Goal: Task Accomplishment & Management: Use online tool/utility

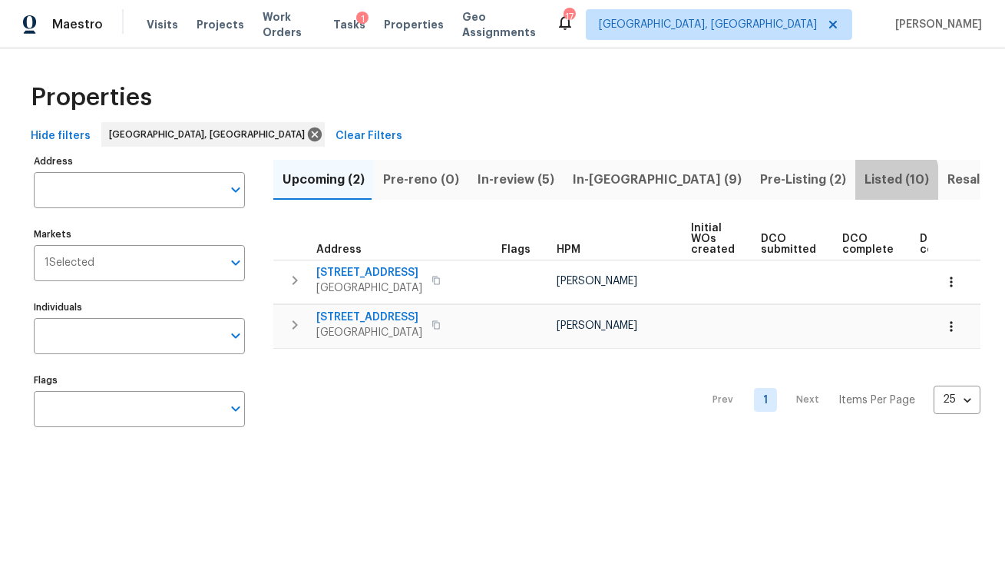
click at [864, 182] on span "Listed (10)" at bounding box center [896, 179] width 64 height 21
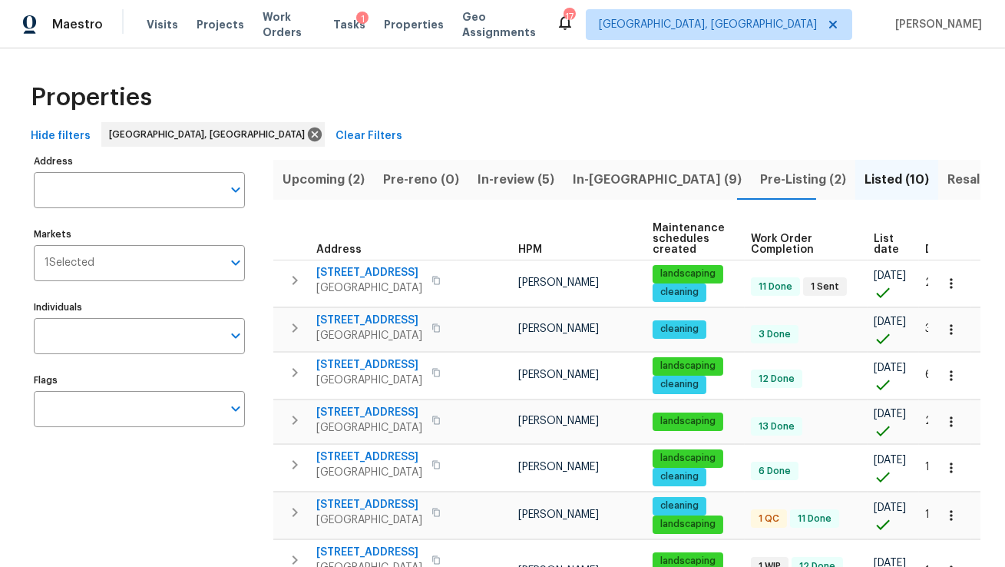
scroll to position [0, 81]
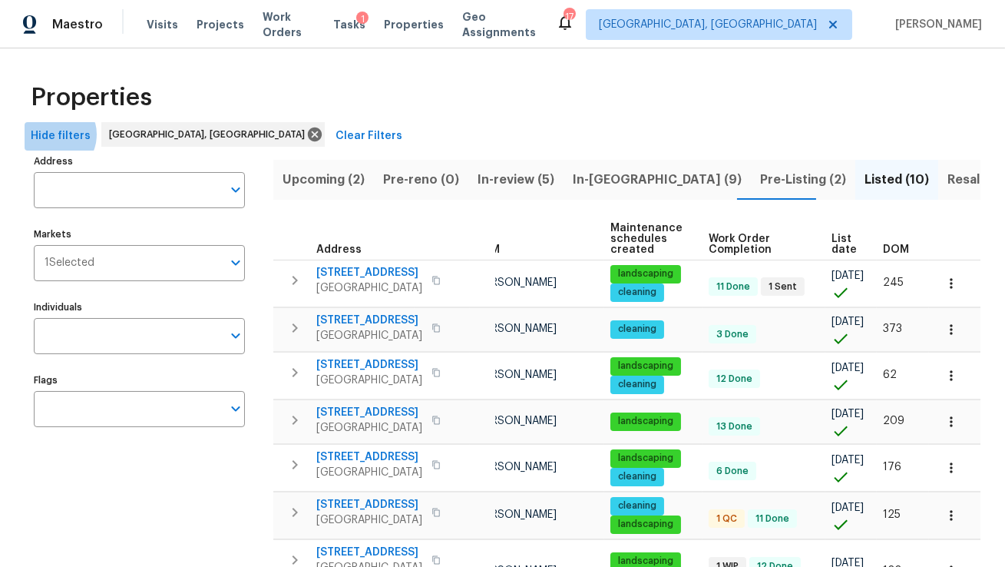
click at [51, 134] on span "Hide filters" at bounding box center [61, 136] width 60 height 19
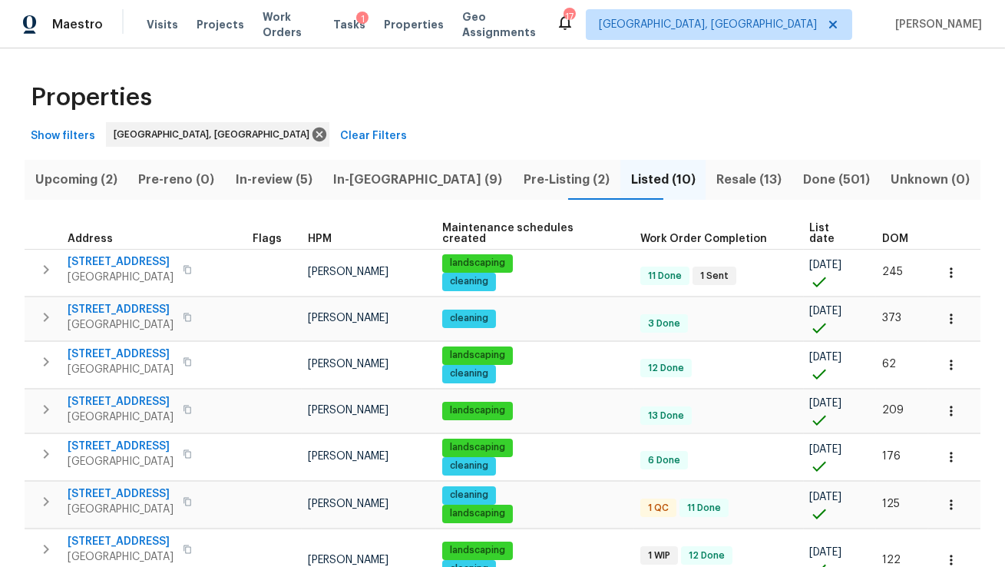
click at [882, 233] on span "DOM" at bounding box center [895, 238] width 26 height 11
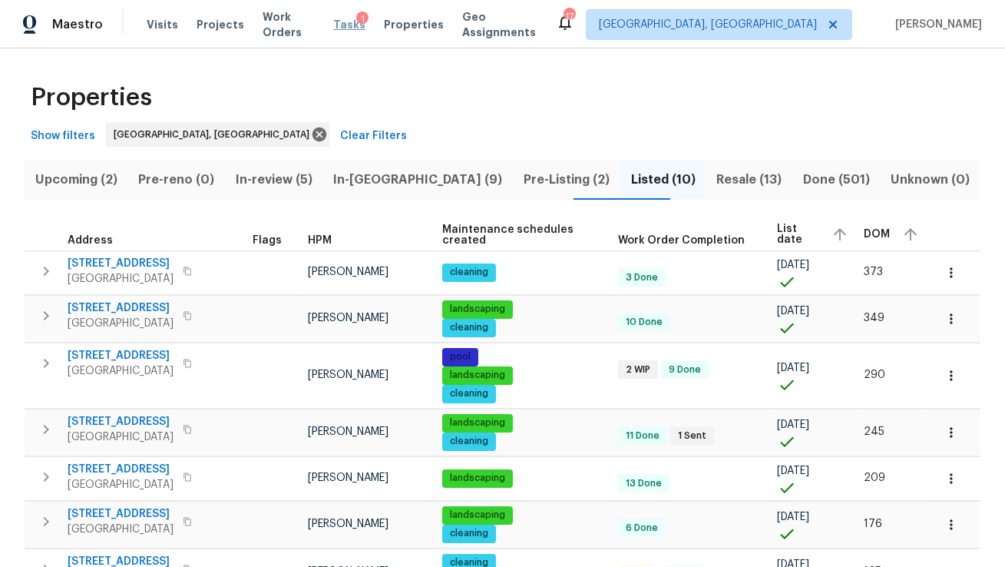
click at [354, 26] on span "Tasks" at bounding box center [349, 24] width 32 height 11
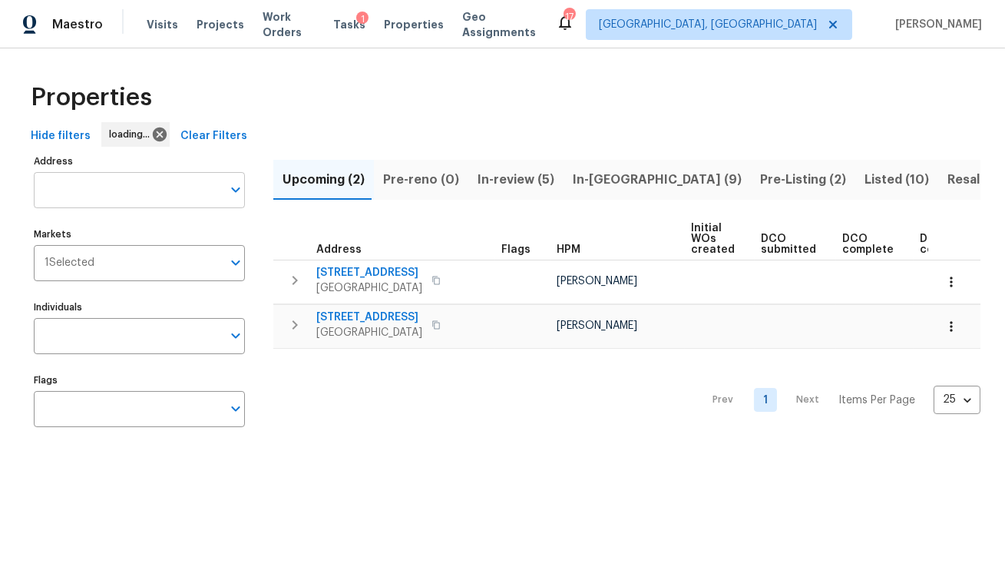
click at [173, 200] on input "Address" at bounding box center [128, 190] width 188 height 36
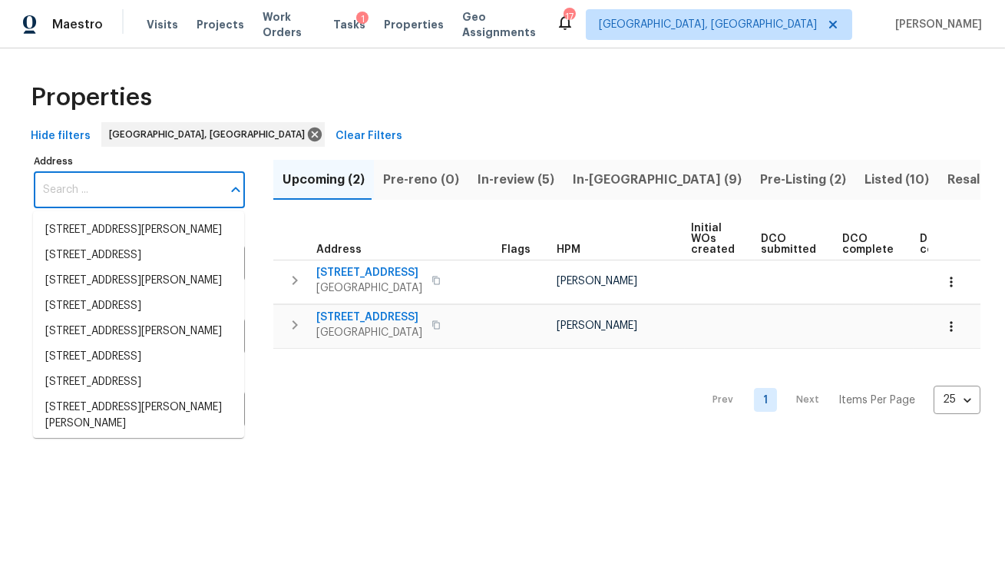
click at [183, 193] on input "Address" at bounding box center [128, 190] width 188 height 36
paste input "1711 Ironwood Ct E, Oldsmar, FL 34677"
type input "1711 Ironwood Ct E, Oldsmar, FL 34677"
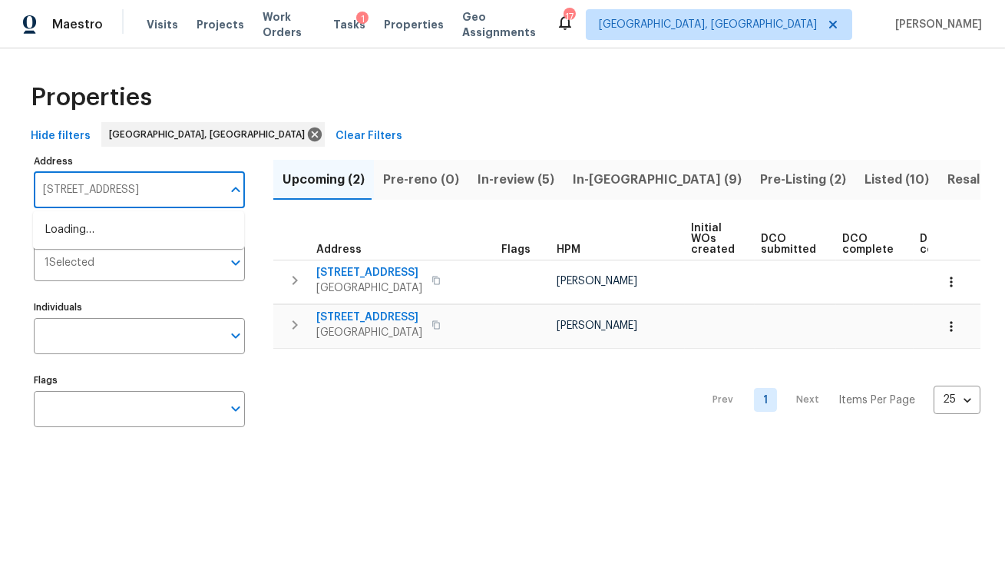
scroll to position [0, 13]
click at [157, 227] on li "1711 Ironwood Ct E Oldsmar FL 34677" at bounding box center [138, 229] width 211 height 25
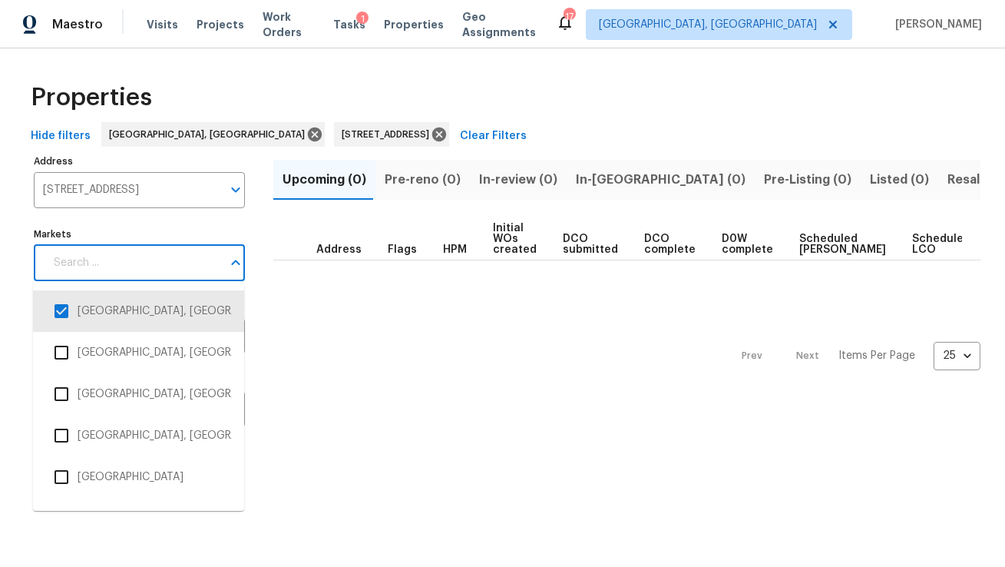
click at [137, 254] on input "Markets" at bounding box center [133, 263] width 177 height 36
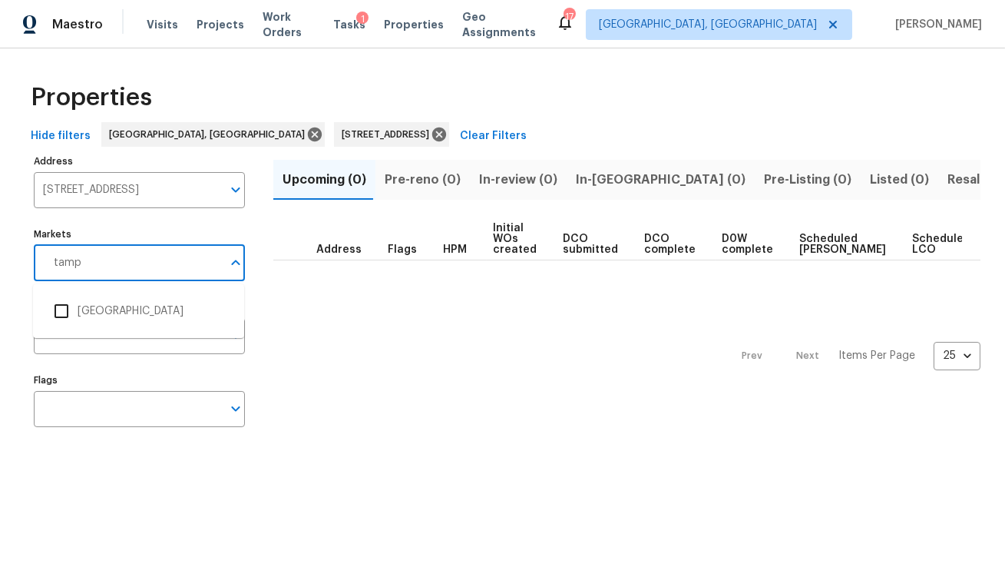
type input "tampa"
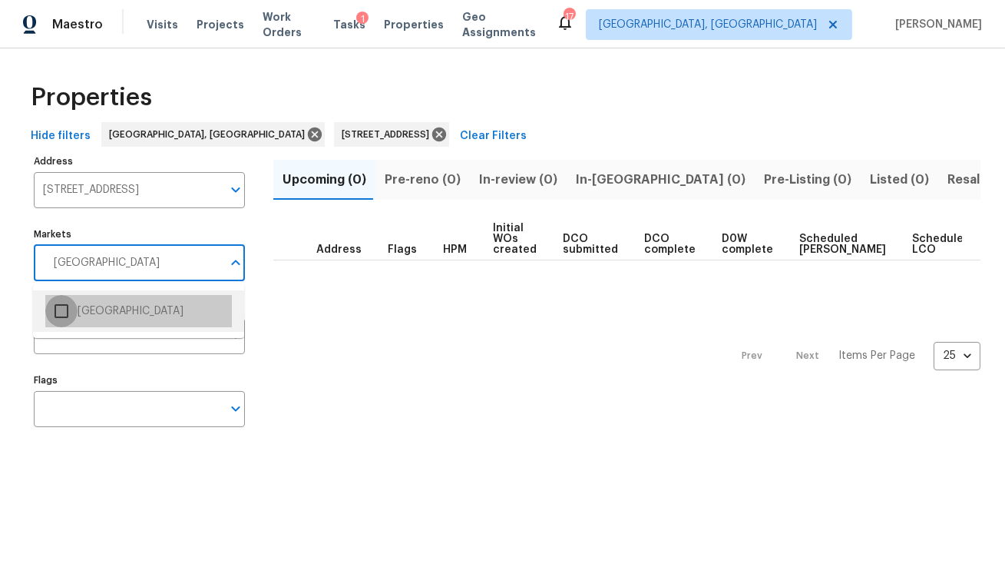
click at [63, 305] on input "checkbox" at bounding box center [61, 311] width 32 height 32
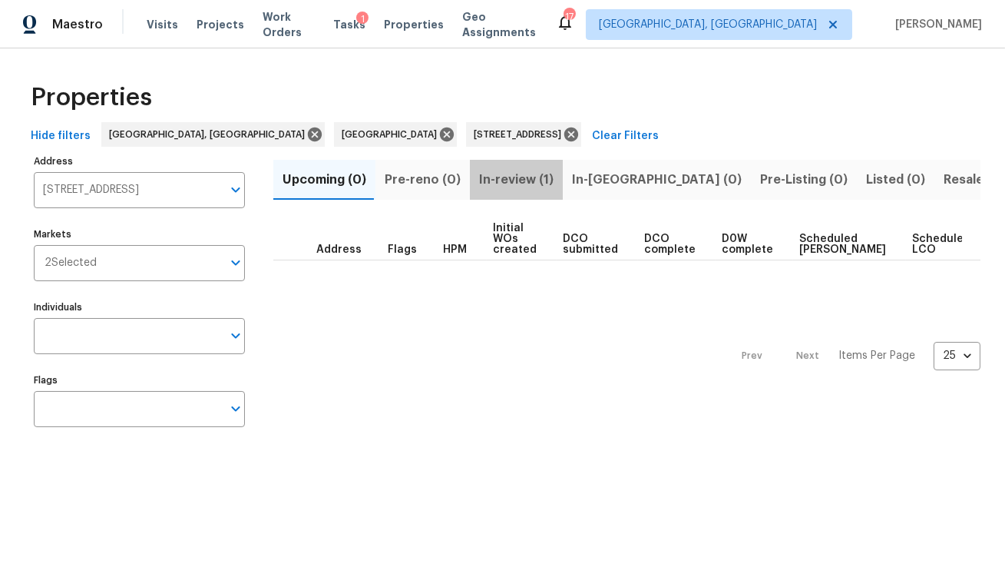
click at [525, 179] on span "In-review (1)" at bounding box center [516, 179] width 74 height 21
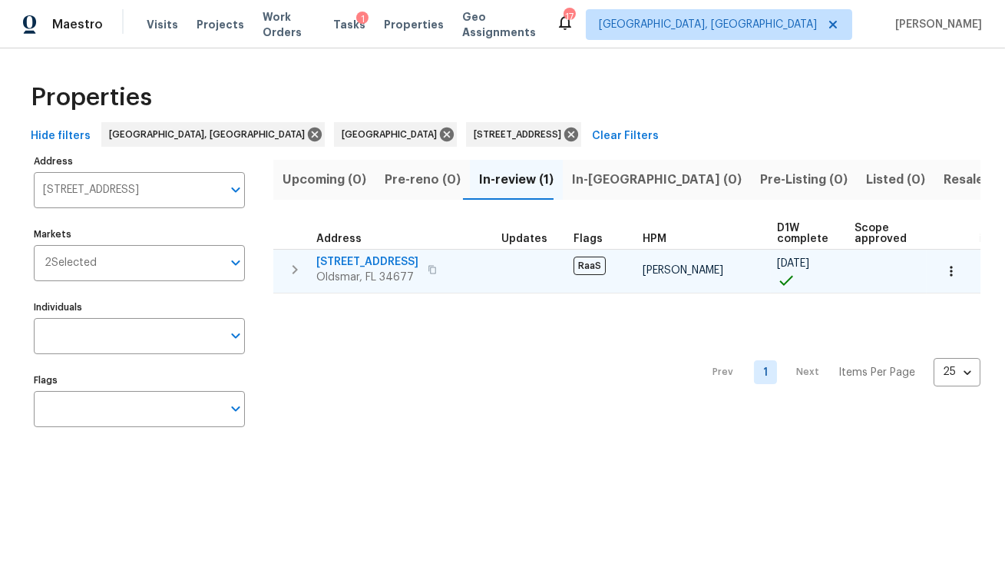
click at [355, 264] on span "1711 Ironwood Ct E" at bounding box center [367, 261] width 102 height 15
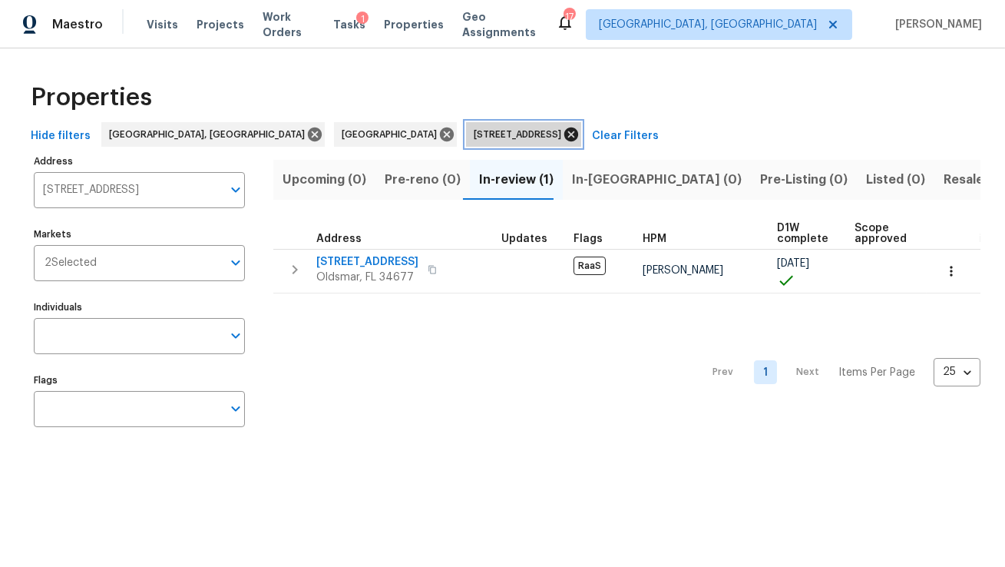
click at [564, 135] on icon at bounding box center [571, 134] width 14 height 14
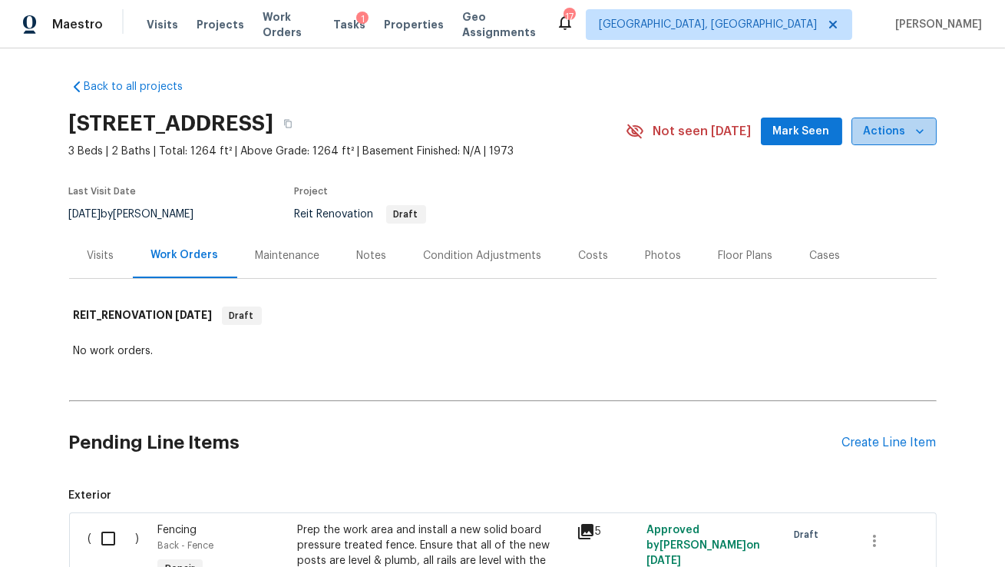
click at [914, 125] on icon "button" at bounding box center [919, 131] width 15 height 15
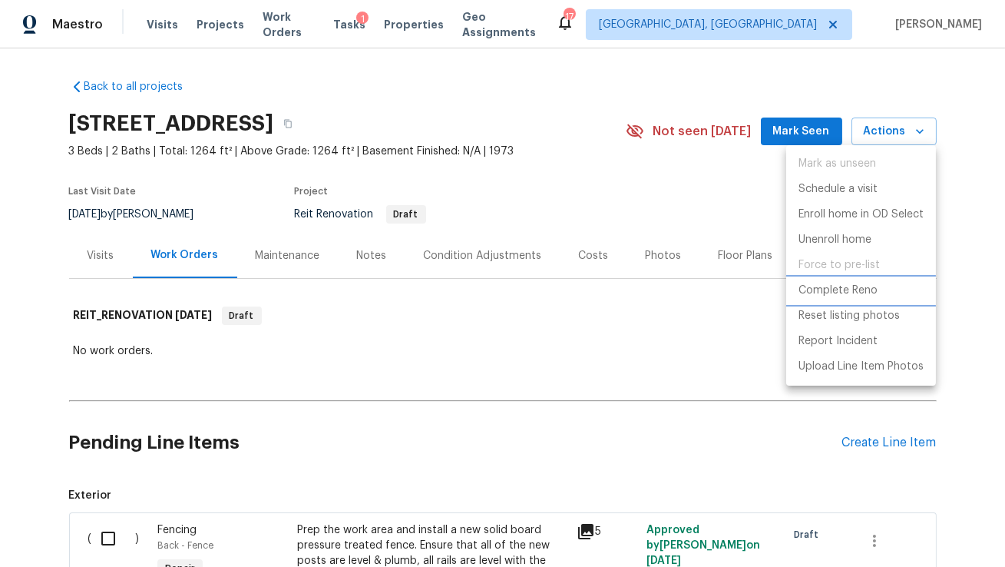
click at [822, 292] on p "Complete Reno" at bounding box center [837, 290] width 79 height 16
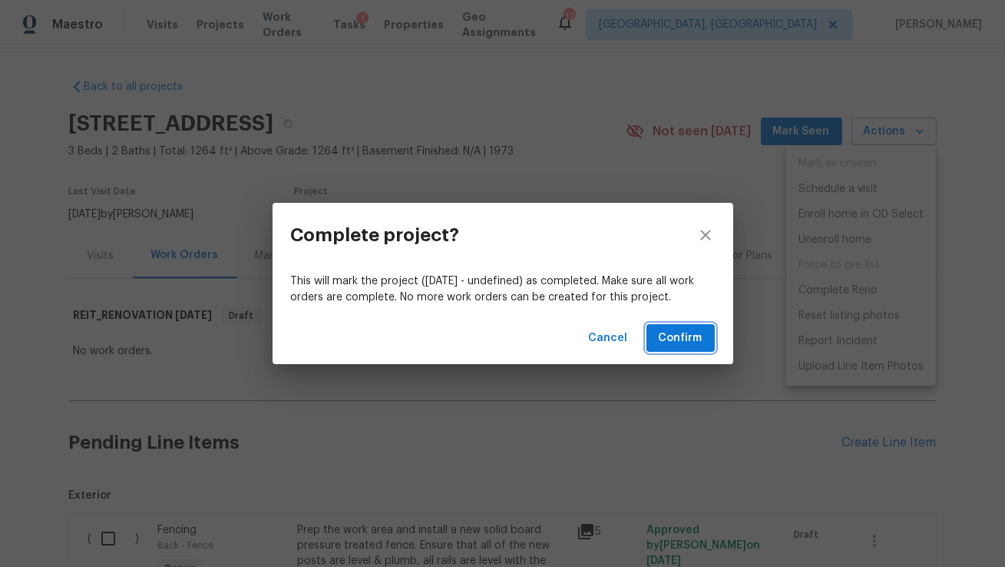
click at [672, 338] on span "Confirm" at bounding box center [681, 338] width 44 height 19
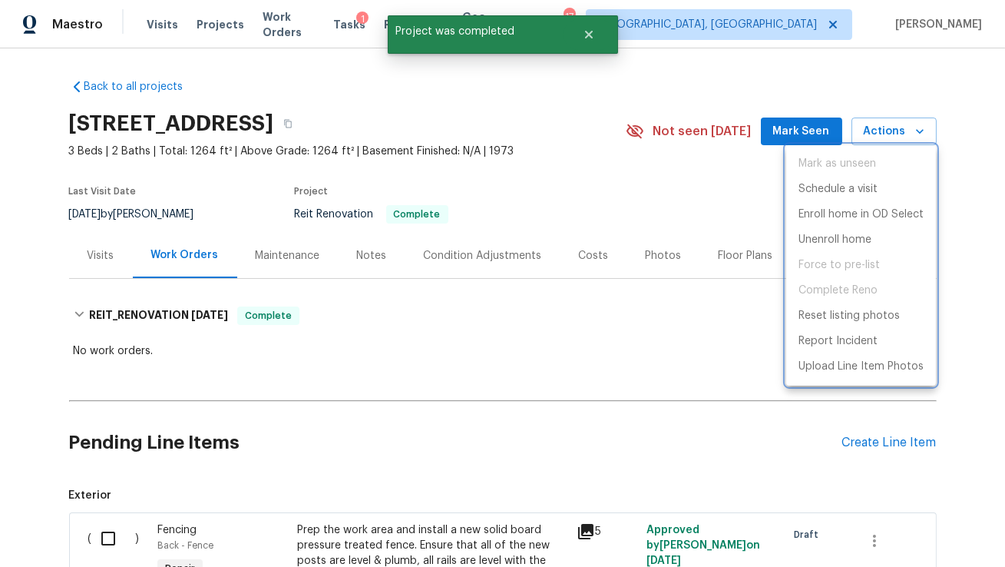
click at [593, 38] on div at bounding box center [502, 283] width 1005 height 567
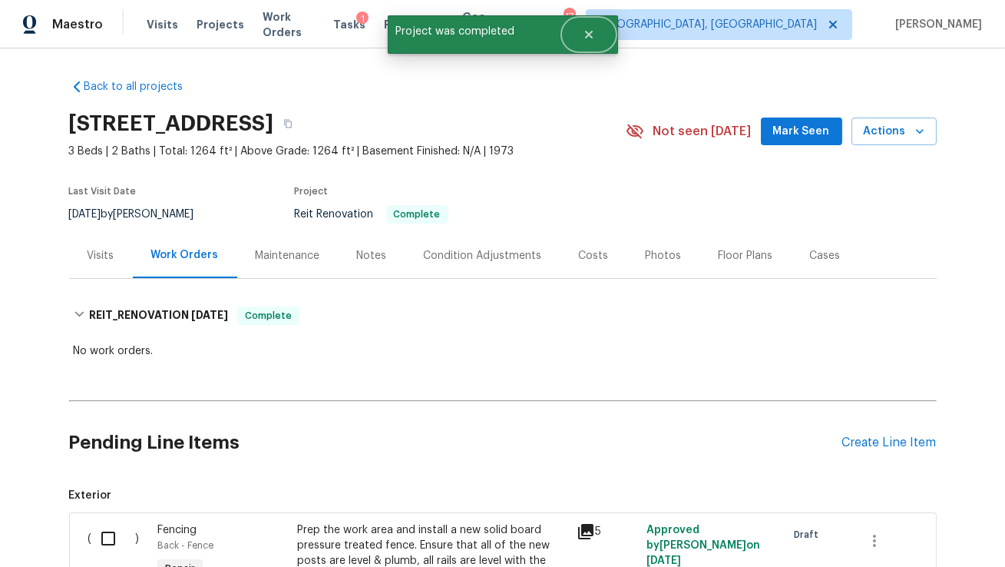
click at [593, 38] on icon "Close" at bounding box center [589, 34] width 12 height 12
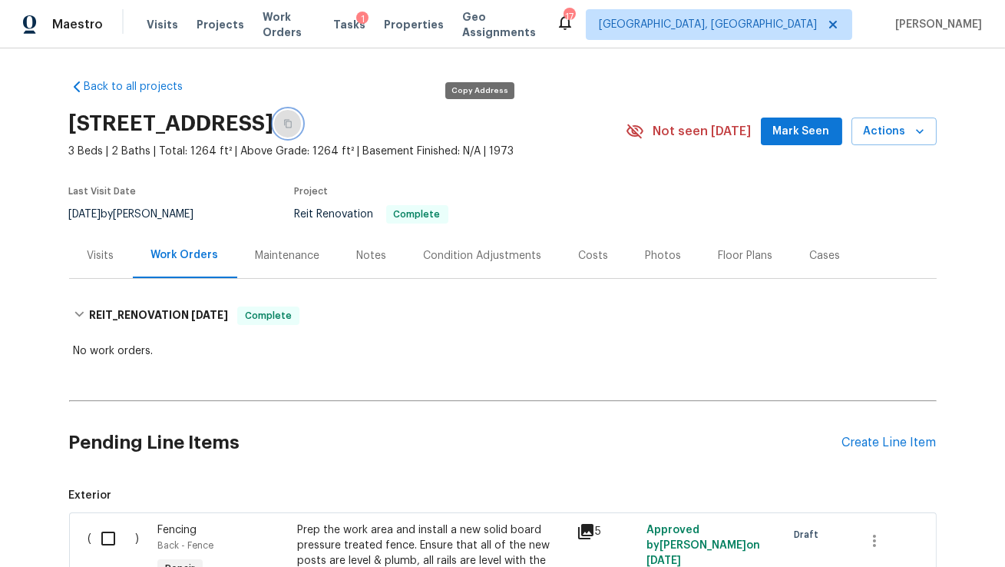
click at [302, 126] on button "button" at bounding box center [288, 124] width 28 height 28
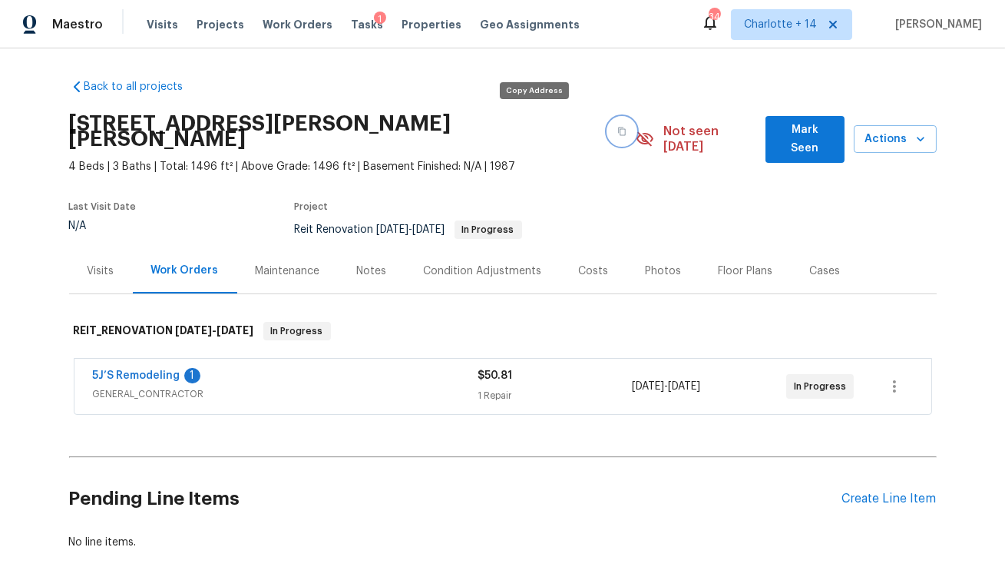
click at [619, 127] on icon "button" at bounding box center [623, 131] width 8 height 8
click at [106, 370] on link "5J’S Remodeling" at bounding box center [137, 375] width 88 height 11
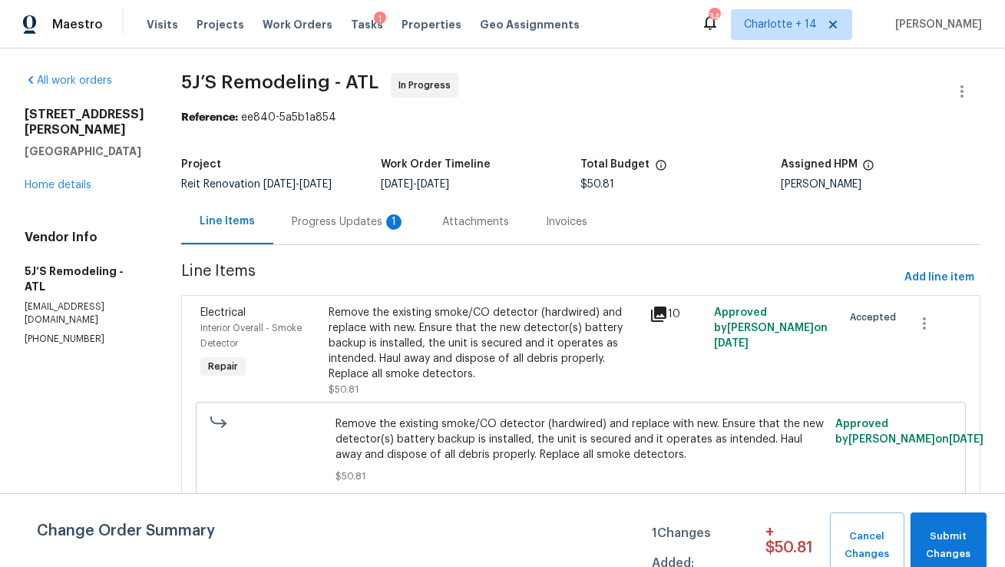
click at [341, 221] on div "Progress Updates 1" at bounding box center [349, 221] width 114 height 15
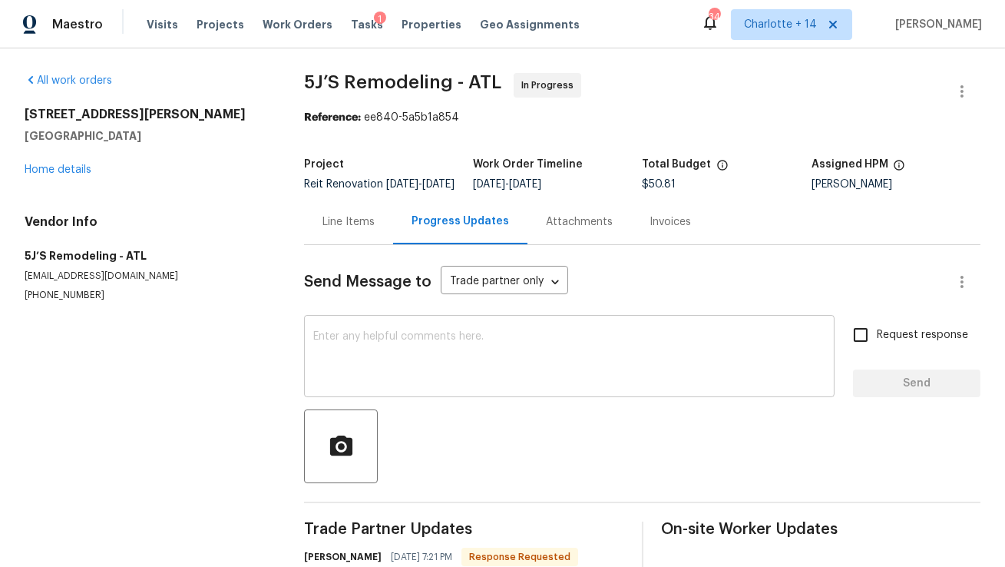
scroll to position [75, 0]
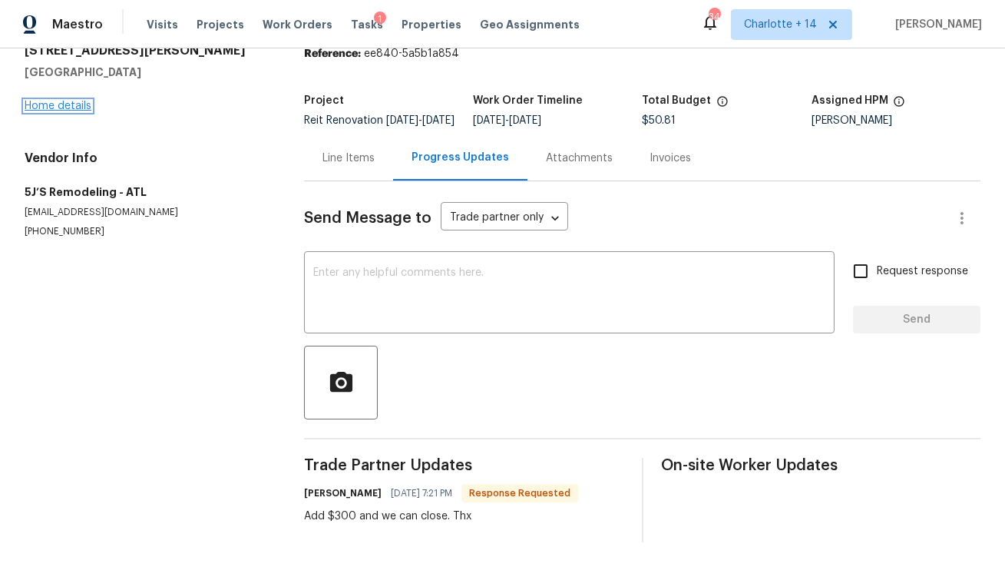
click at [74, 101] on link "Home details" at bounding box center [58, 106] width 67 height 11
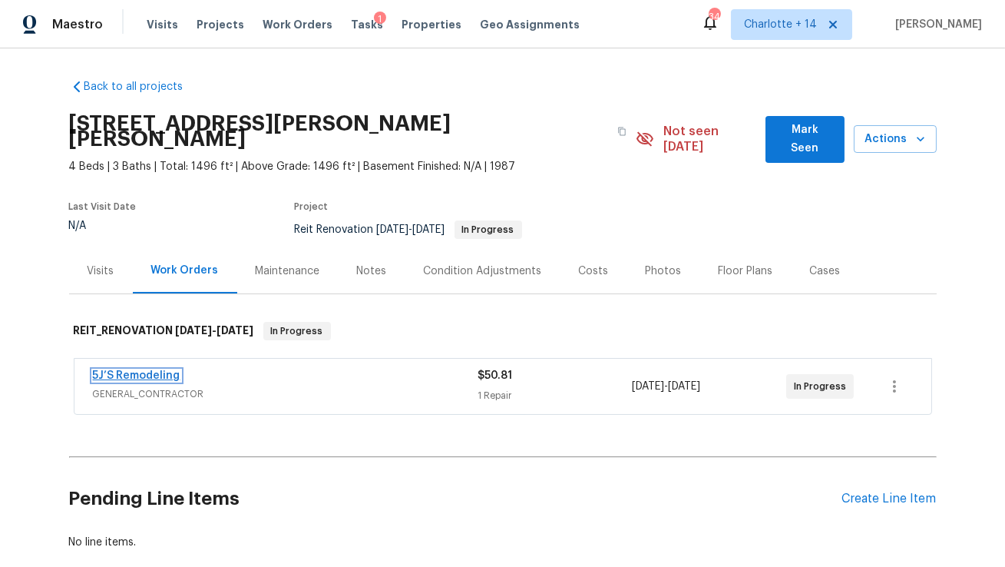
click at [161, 370] on link "5J’S Remodeling" at bounding box center [137, 375] width 88 height 11
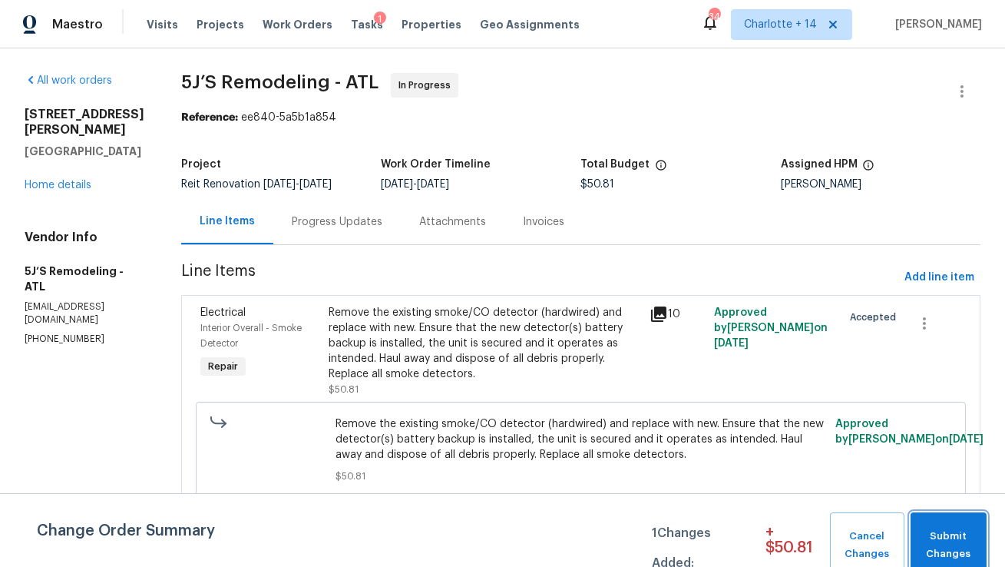
click at [954, 530] on span "Submit Changes" at bounding box center [948, 544] width 61 height 35
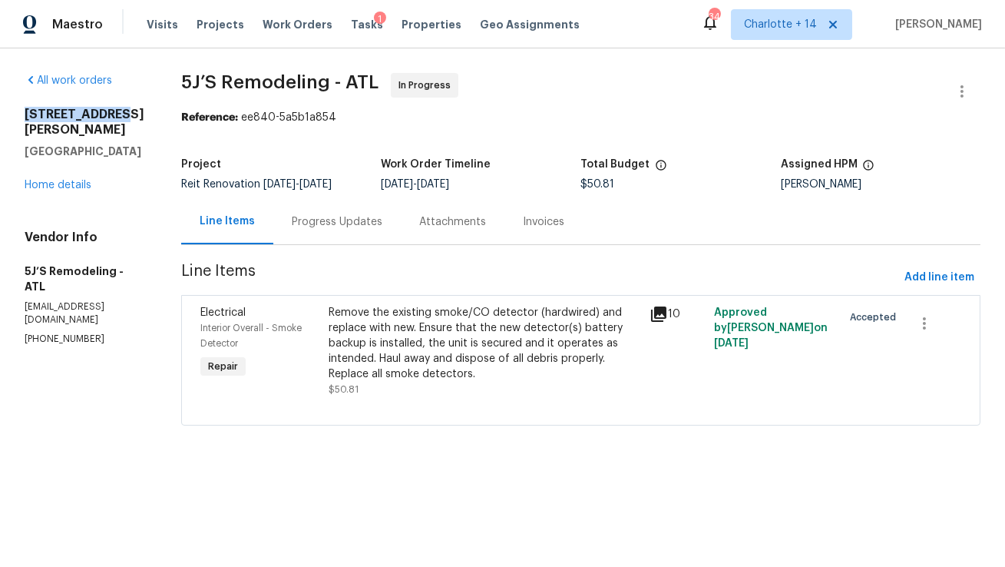
drag, startPoint x: 120, startPoint y: 114, endPoint x: 22, endPoint y: 110, distance: 97.6
click at [22, 110] on div "All work orders [STREET_ADDRESS][PERSON_NAME][PERSON_NAME] Home details Vendor …" at bounding box center [502, 258] width 1005 height 420
copy h2 "[STREET_ADDRESS][PERSON_NAME]"
